Goal: Transaction & Acquisition: Obtain resource

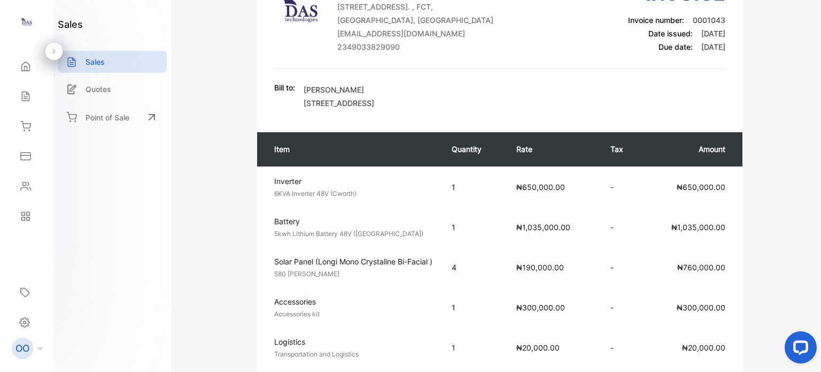
scroll to position [107, 0]
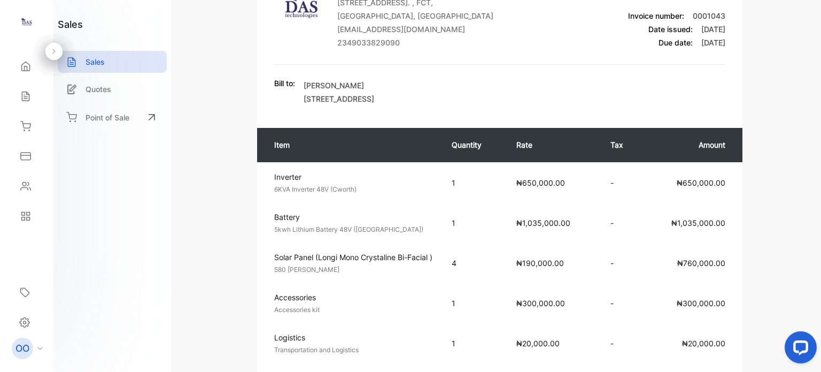
click at [349, 103] on span "[STREET_ADDRESS]" at bounding box center [339, 98] width 71 height 9
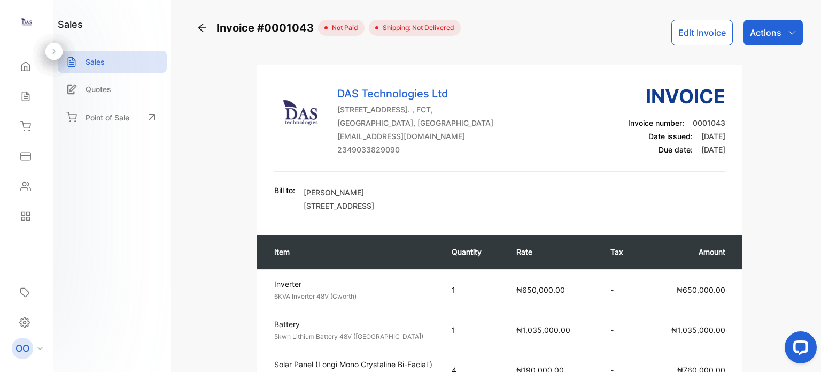
scroll to position [53, 0]
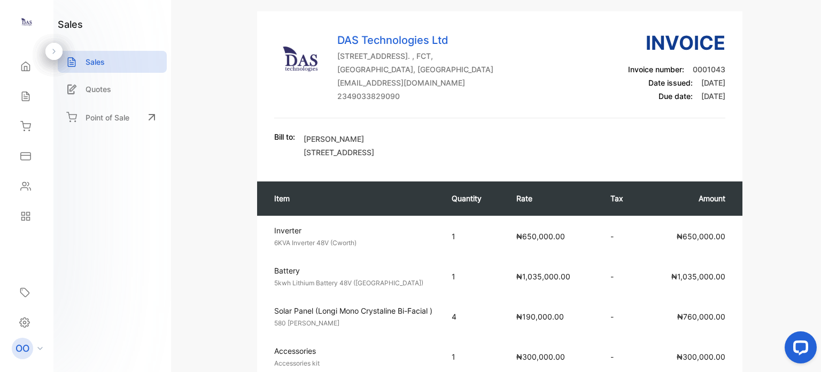
click at [367, 157] on span "[STREET_ADDRESS]" at bounding box center [339, 152] width 71 height 9
click at [370, 157] on span "[STREET_ADDRESS]" at bounding box center [339, 152] width 71 height 9
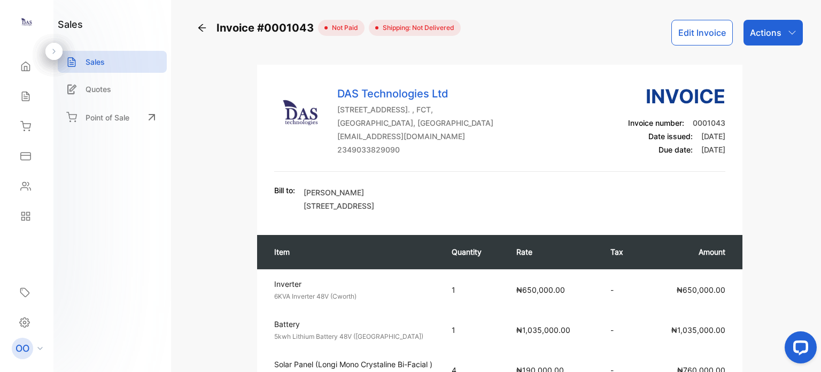
click at [774, 38] on p "Actions" at bounding box center [766, 32] width 32 height 13
click at [28, 190] on icon at bounding box center [26, 186] width 10 height 8
click at [27, 186] on icon at bounding box center [26, 186] width 10 height 8
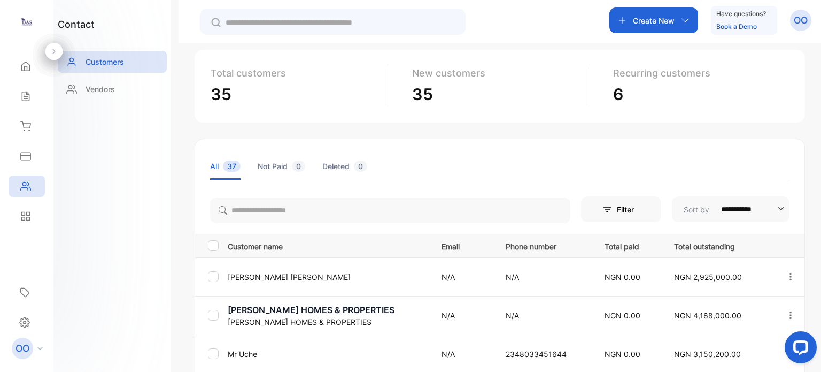
scroll to position [53, 0]
click at [260, 277] on p "[PERSON_NAME]" at bounding box center [328, 277] width 200 height 11
click at [239, 282] on p "[PERSON_NAME]" at bounding box center [328, 277] width 200 height 11
click at [260, 277] on p "[PERSON_NAME]" at bounding box center [328, 277] width 200 height 11
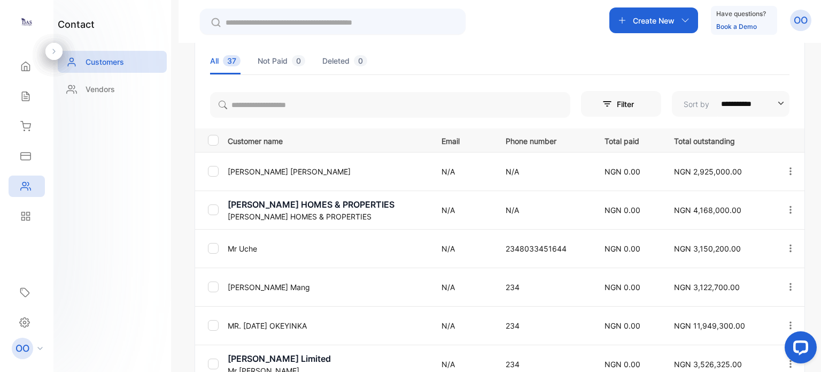
scroll to position [158, 0]
click at [429, 171] on td "N/A" at bounding box center [461, 172] width 64 height 38
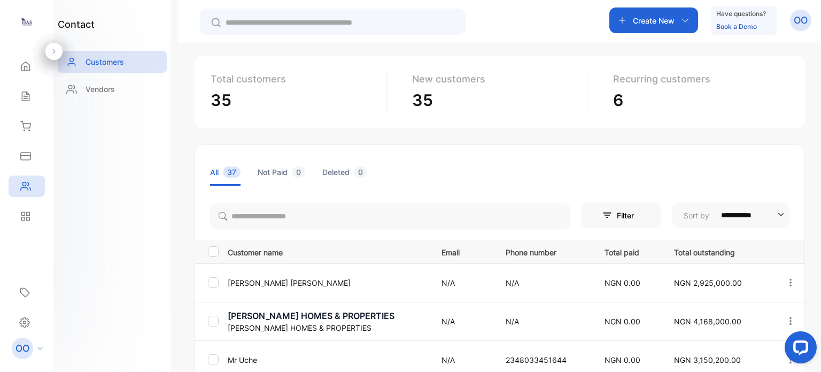
scroll to position [107, 0]
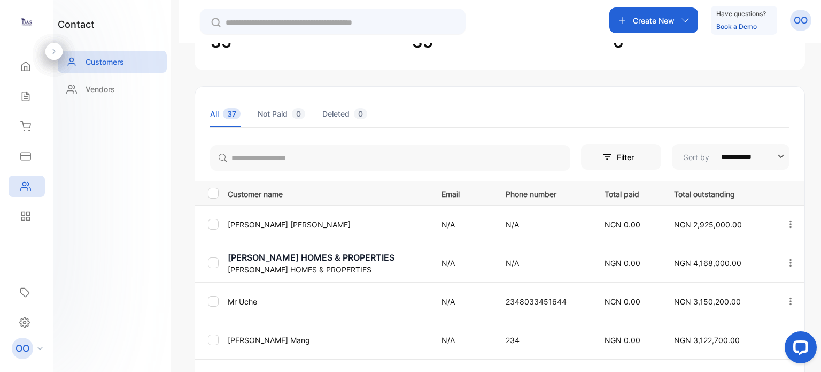
click at [273, 223] on p "[PERSON_NAME]" at bounding box center [328, 224] width 200 height 11
click at [790, 223] on icon "button" at bounding box center [791, 223] width 2 height 7
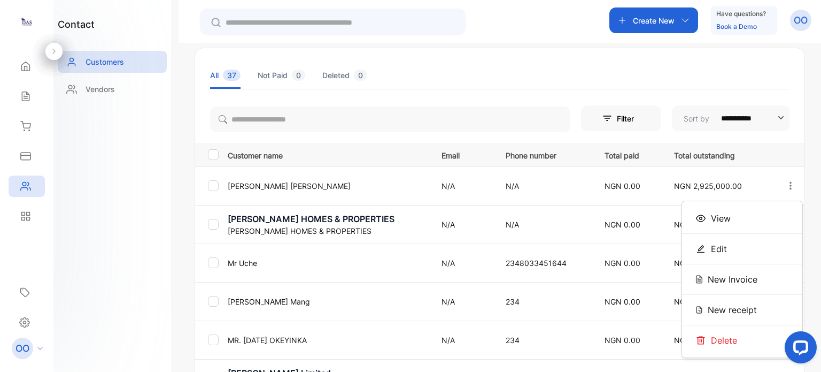
scroll to position [214, 0]
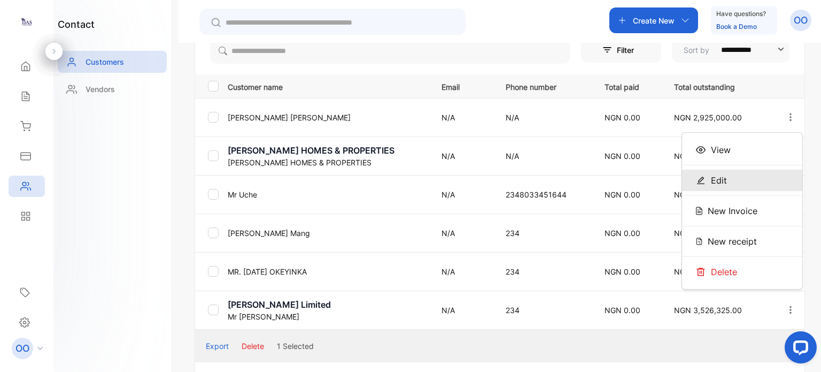
click at [722, 181] on span "Edit" at bounding box center [719, 180] width 16 height 13
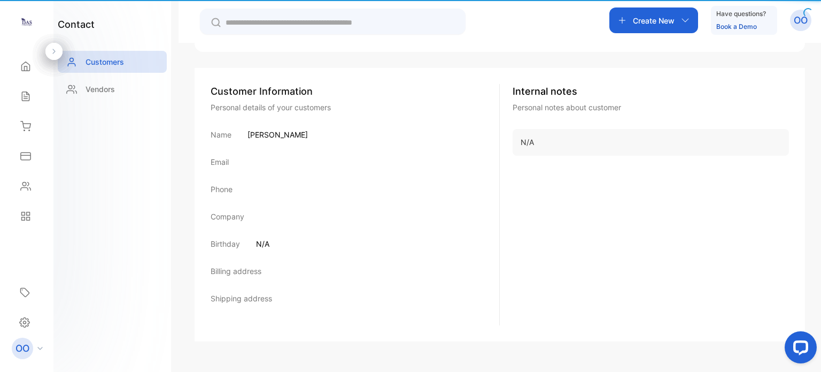
scroll to position [157, 0]
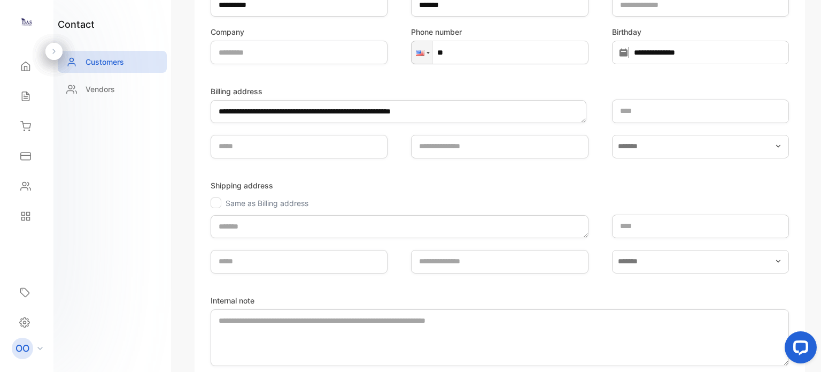
scroll to position [261, 0]
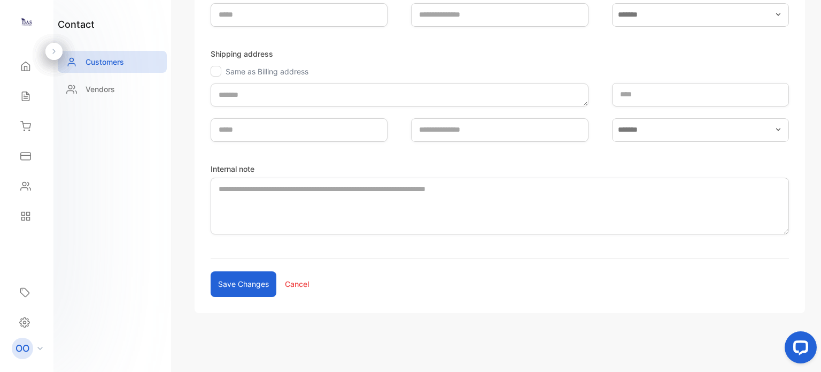
click at [265, 284] on button "Save changes" at bounding box center [244, 284] width 66 height 26
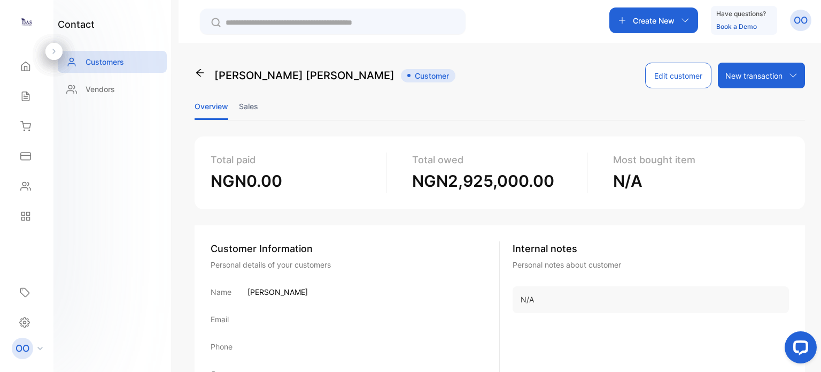
click at [793, 75] on icon at bounding box center [793, 75] width 9 height 9
click at [26, 98] on icon at bounding box center [25, 96] width 11 height 11
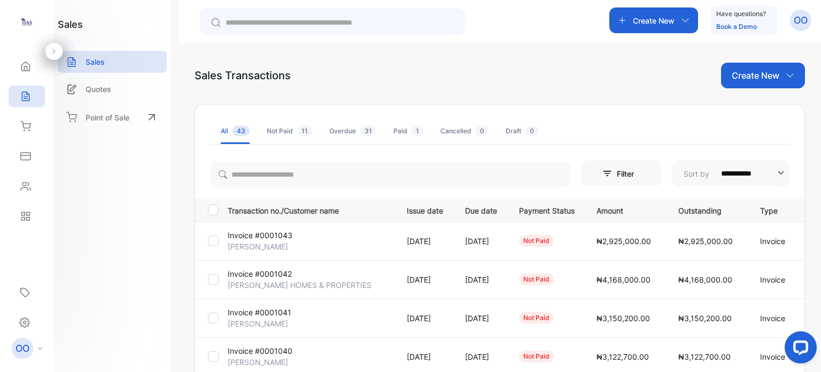
click at [394, 241] on td "[DATE]" at bounding box center [423, 240] width 58 height 38
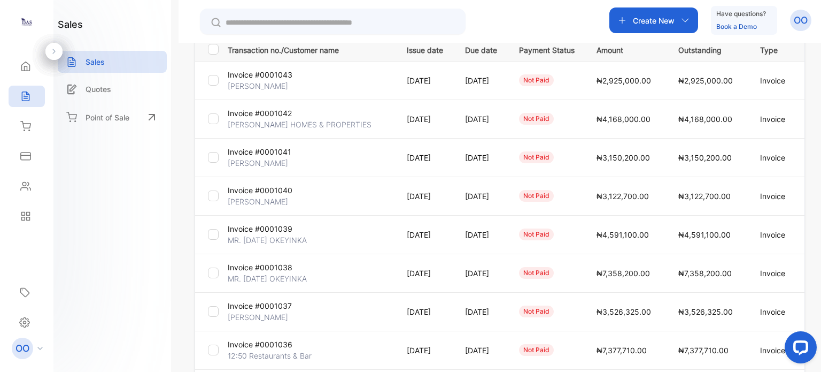
scroll to position [107, 0]
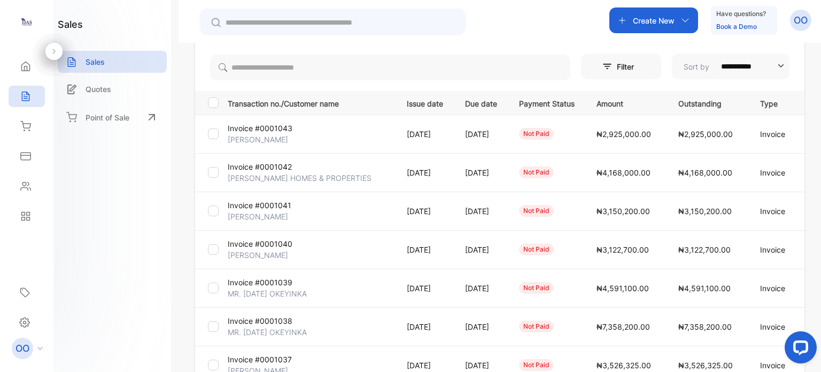
click at [250, 138] on p "[PERSON_NAME]" at bounding box center [258, 139] width 60 height 11
click at [282, 141] on p "[PERSON_NAME]" at bounding box center [258, 139] width 60 height 11
click at [304, 144] on td "Invoice #0001043 [PERSON_NAME]" at bounding box center [308, 133] width 171 height 38
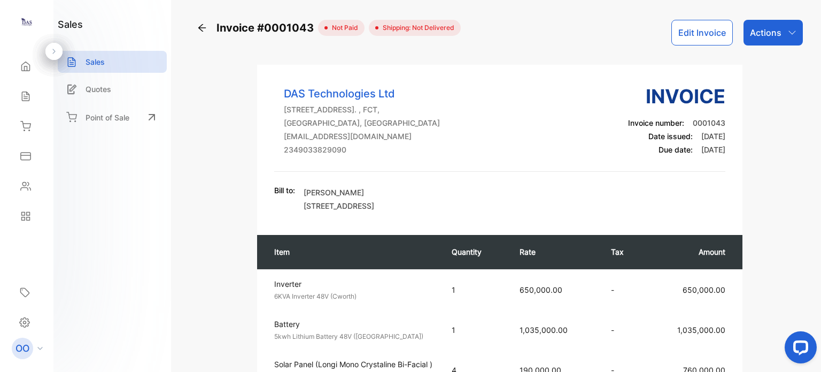
click at [766, 35] on p "Actions" at bounding box center [766, 32] width 32 height 13
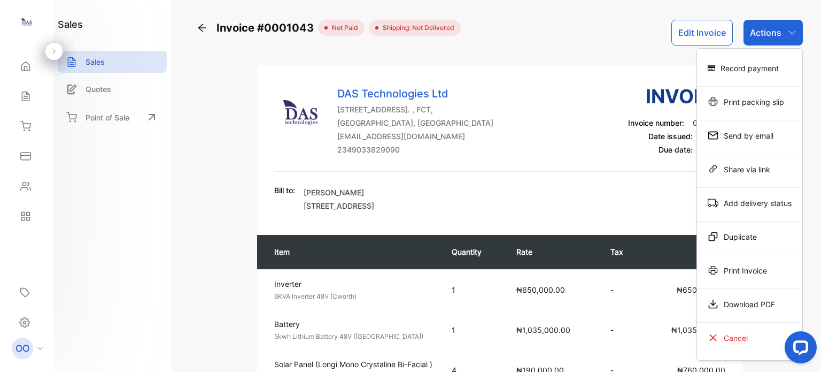
click at [538, 211] on div "Bill to: [PERSON_NAME] [STREET_ADDRESS]" at bounding box center [499, 197] width 451 height 27
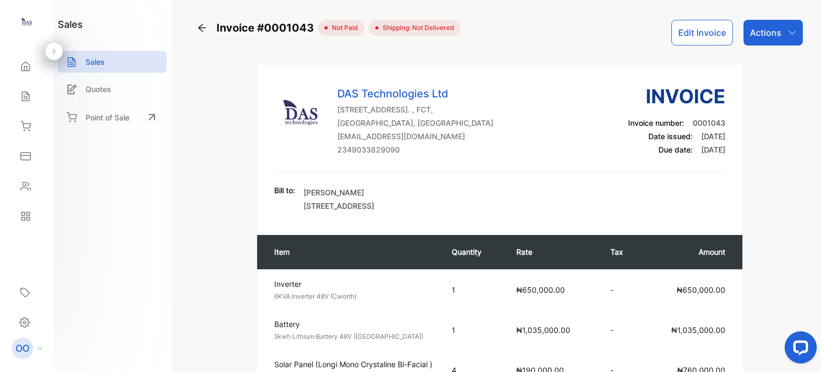
click at [774, 32] on p "Actions" at bounding box center [766, 32] width 32 height 13
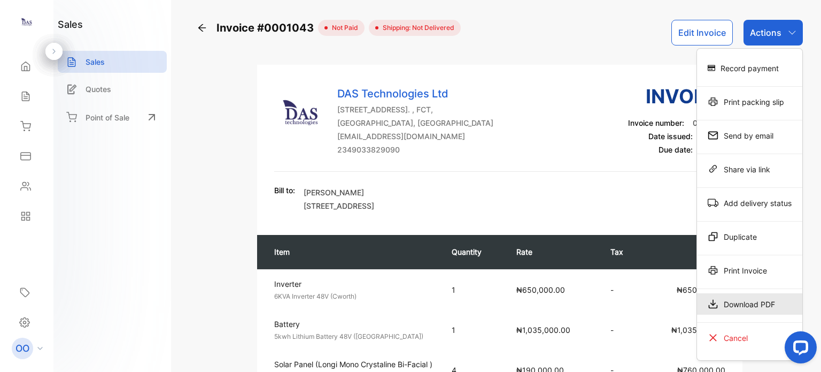
click at [738, 310] on div "Download PDF" at bounding box center [749, 303] width 105 height 21
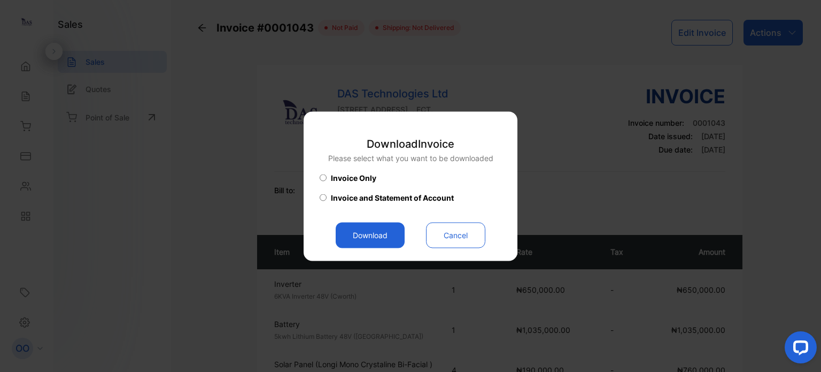
click at [351, 198] on span "Invoice and Statement of Account" at bounding box center [392, 196] width 123 height 11
click at [368, 233] on button "Download" at bounding box center [370, 235] width 69 height 26
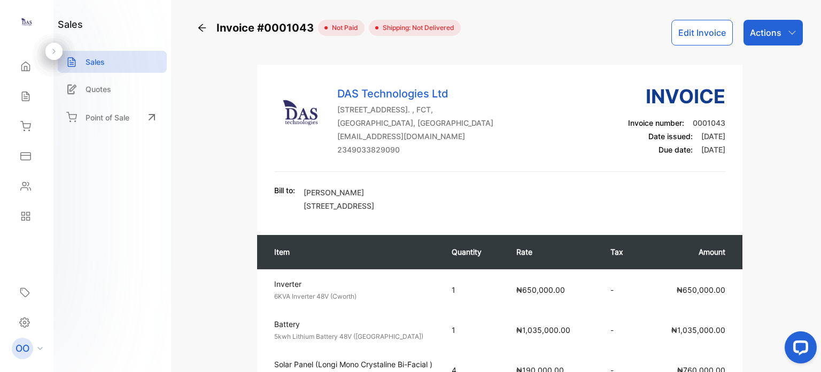
click at [758, 41] on div "Actions" at bounding box center [773, 33] width 59 height 26
